Goal: Check status: Check status

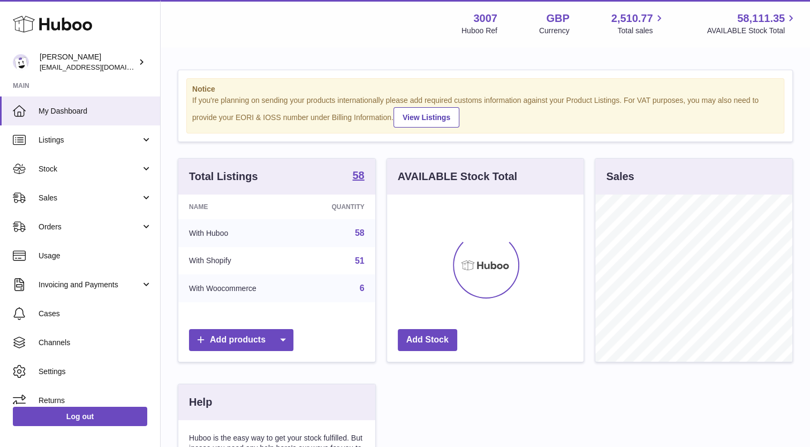
scroll to position [167, 197]
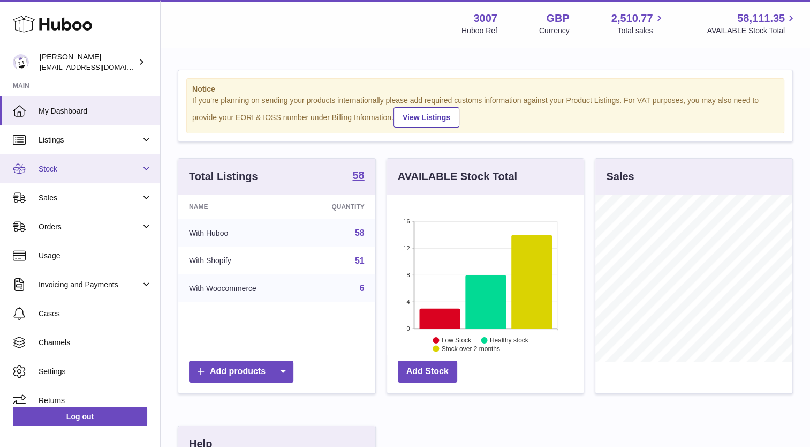
click at [65, 164] on span "Stock" at bounding box center [90, 169] width 102 height 10
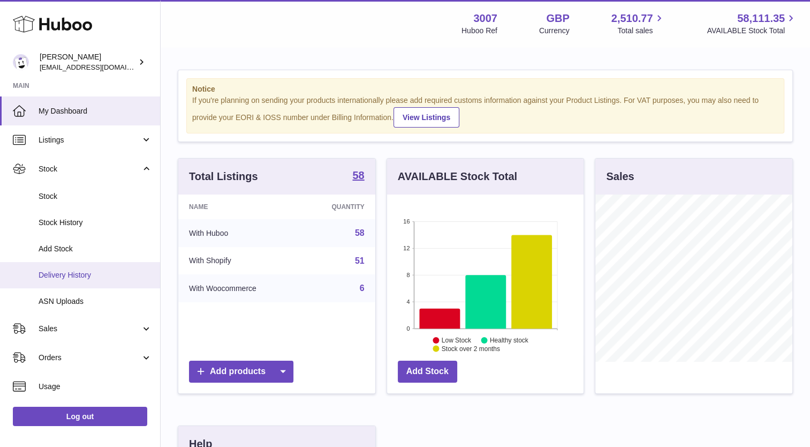
click at [71, 271] on span "Delivery History" at bounding box center [96, 275] width 114 height 10
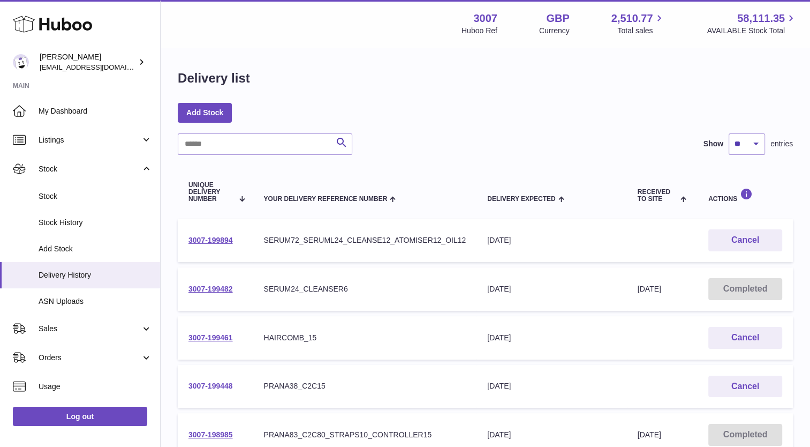
click at [222, 384] on link "3007-199448" at bounding box center [210, 385] width 44 height 9
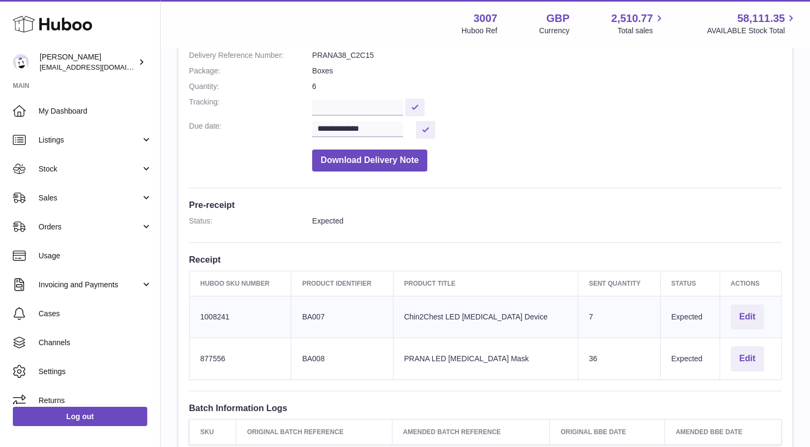
scroll to position [136, 0]
